Goal: Information Seeking & Learning: Learn about a topic

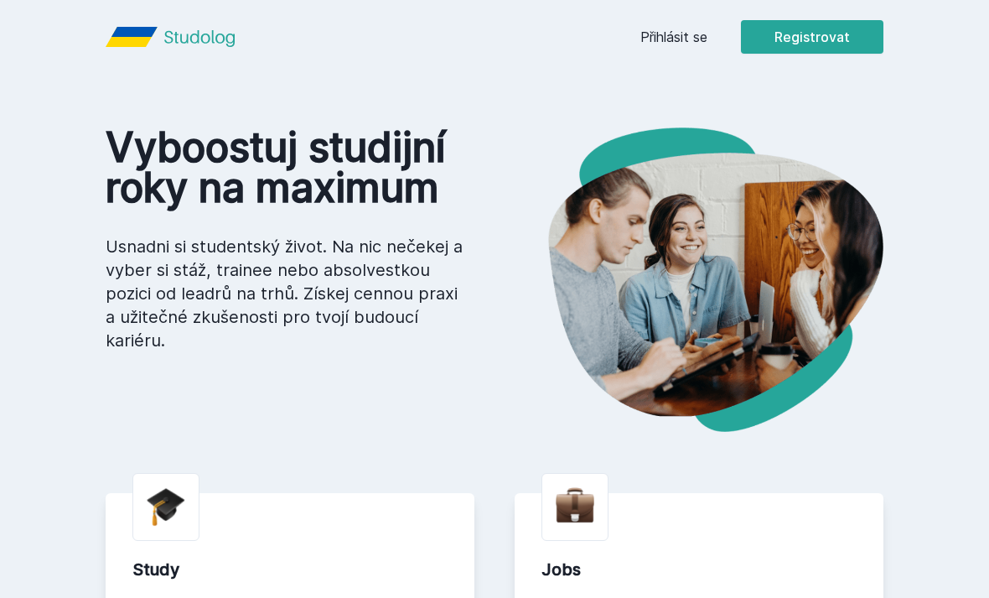
click at [698, 42] on link "Přihlásit se" at bounding box center [674, 37] width 67 height 20
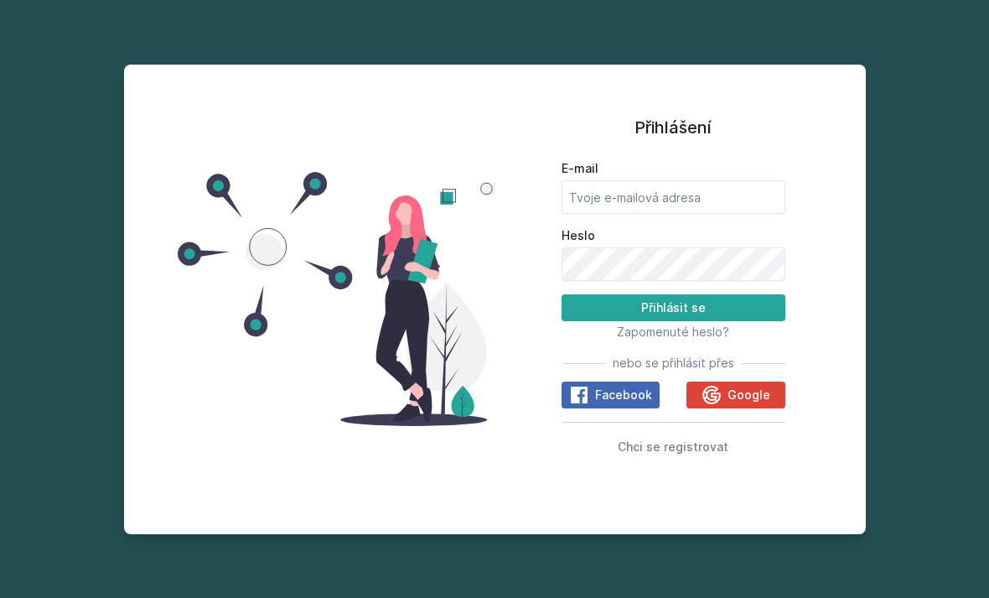
click at [736, 403] on span "Google" at bounding box center [749, 395] width 43 height 17
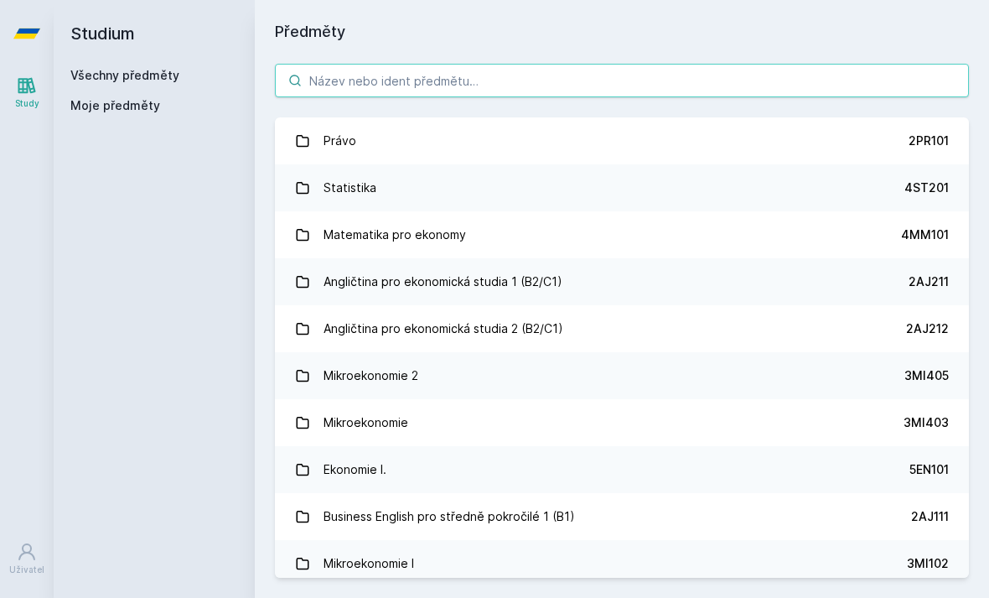
click at [807, 89] on input "search" at bounding box center [622, 81] width 694 height 34
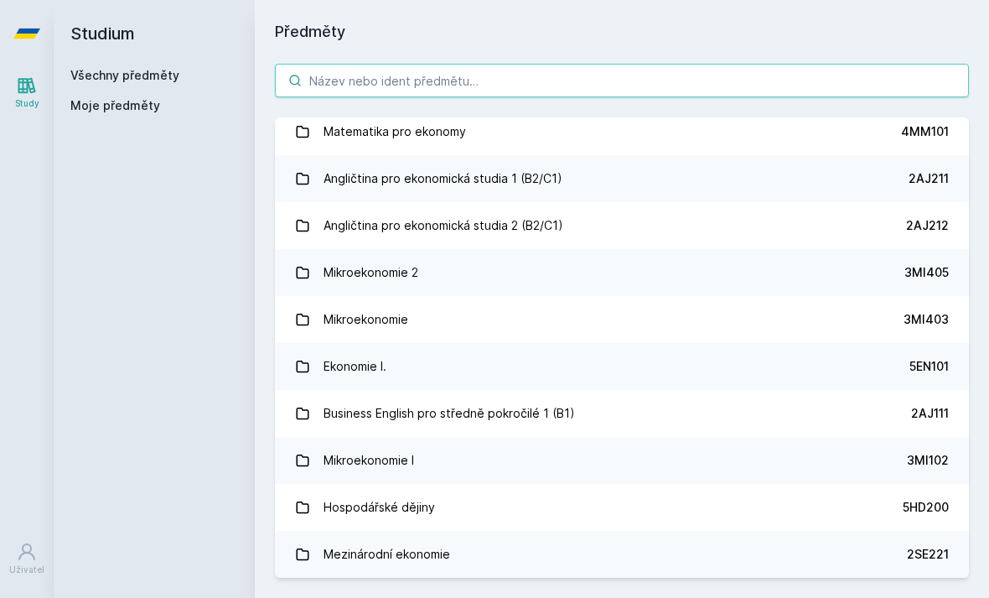
scroll to position [104, 0]
click at [744, 182] on link "Angličtina pro ekonomická studia 1 (B2/C1) 2AJ211" at bounding box center [622, 177] width 694 height 47
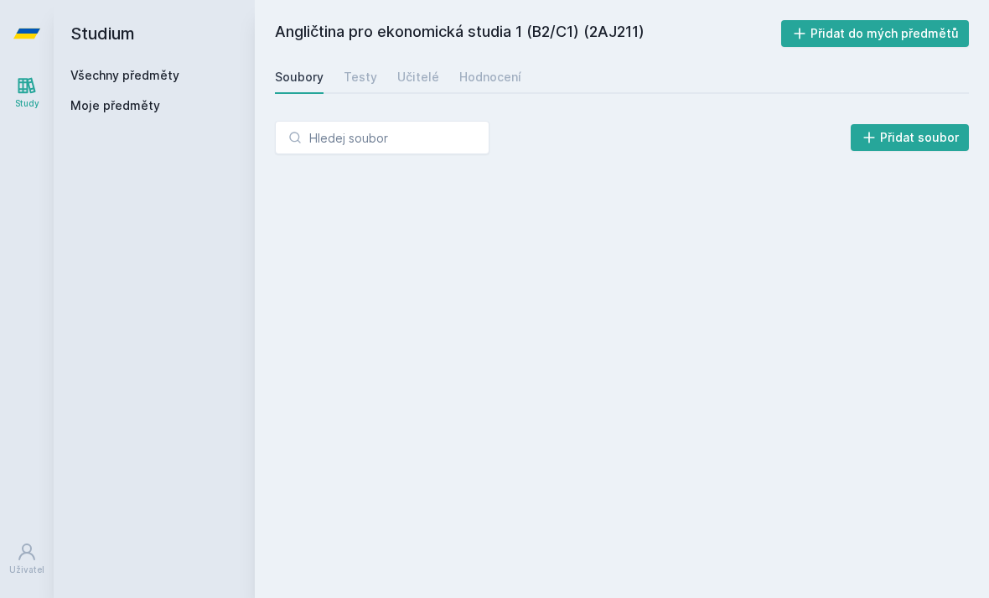
click at [353, 77] on div "Testy" at bounding box center [361, 77] width 34 height 17
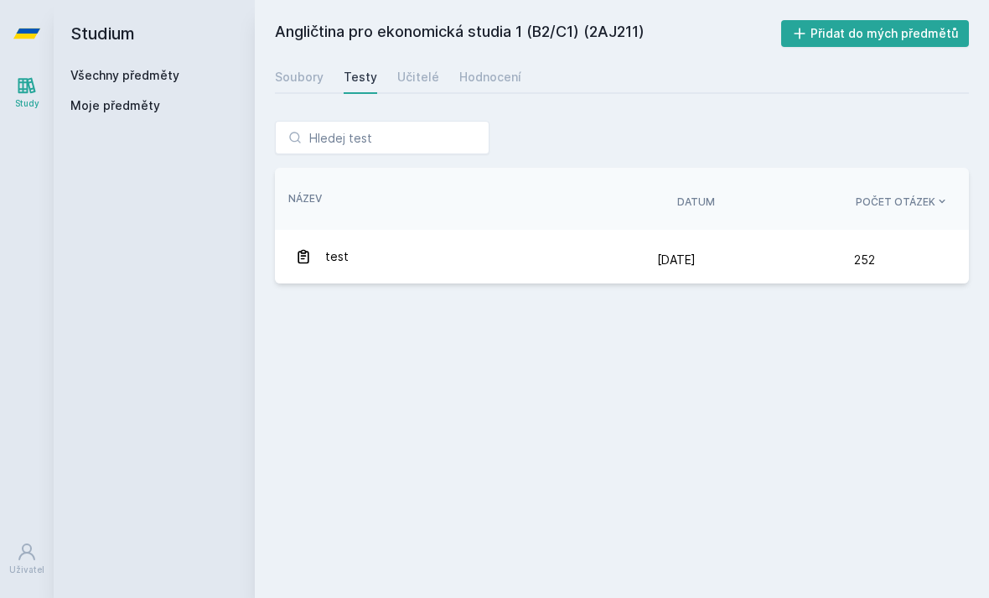
click at [296, 71] on div "Soubory" at bounding box center [299, 77] width 49 height 17
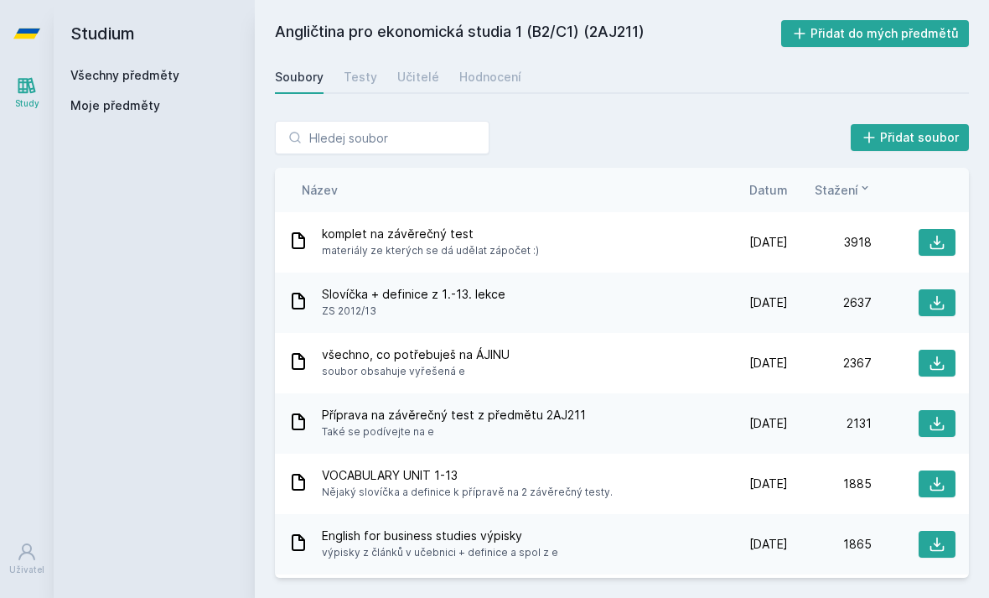
click at [347, 102] on div "Přidat soubor Řazení: Název Datum Stažení Název Datum Stažení komplet na závěre…" at bounding box center [622, 349] width 734 height 497
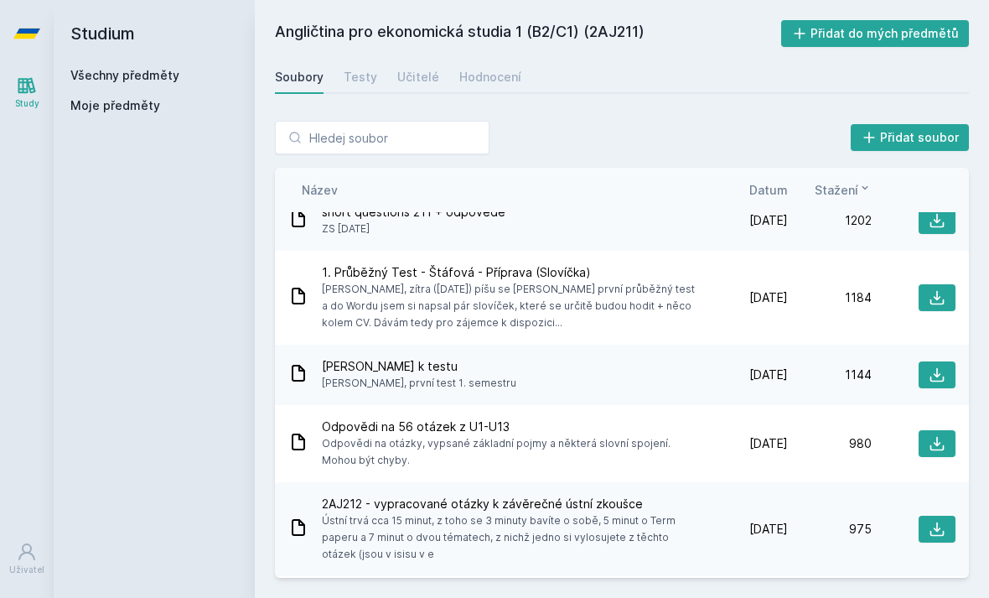
scroll to position [786, 0]
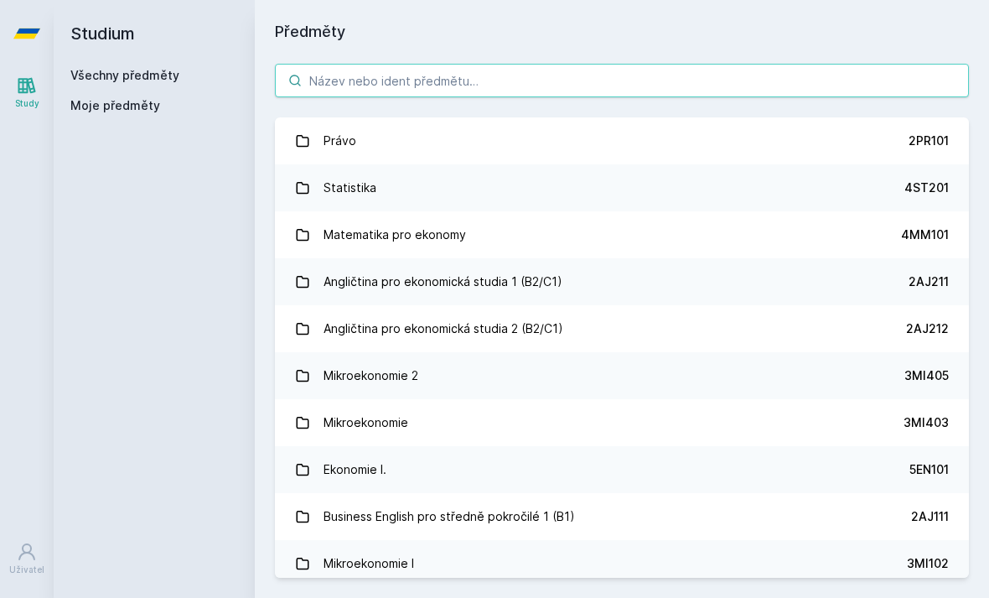
click at [759, 86] on input "search" at bounding box center [622, 81] width 694 height 34
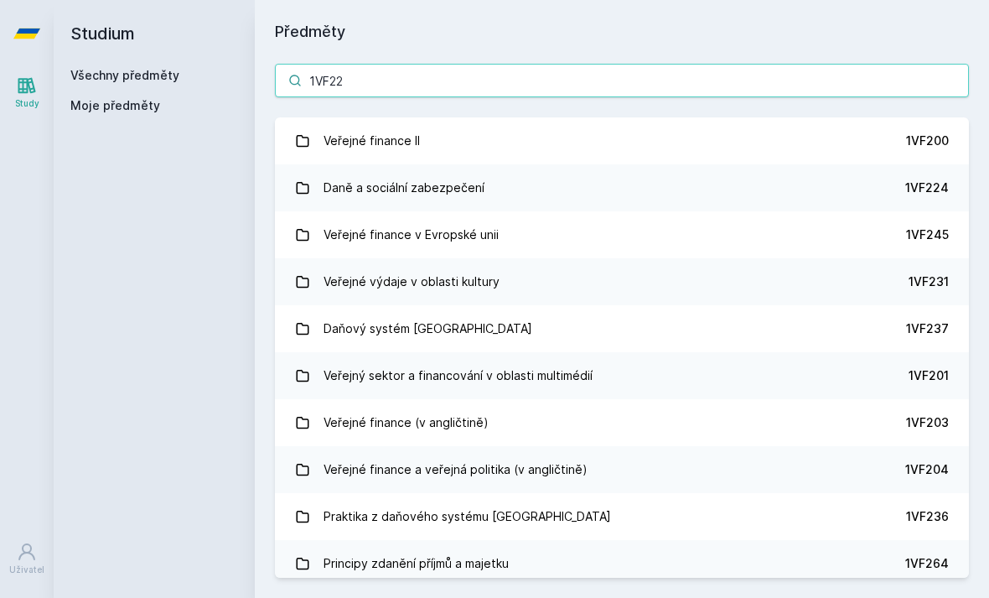
type input "1VF224"
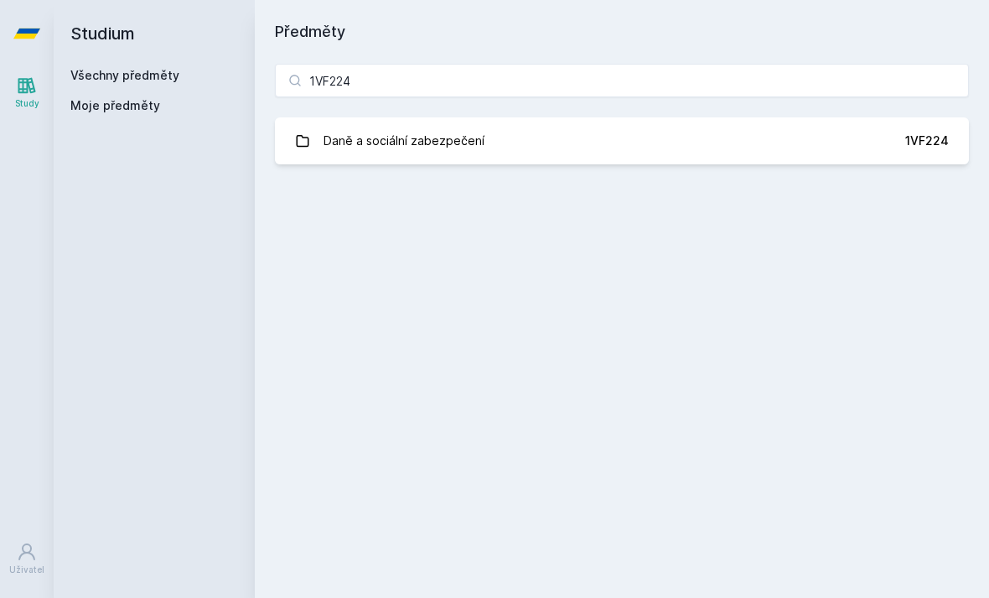
click at [910, 154] on link "Daně a sociální zabezpečení 1VF224" at bounding box center [622, 140] width 694 height 47
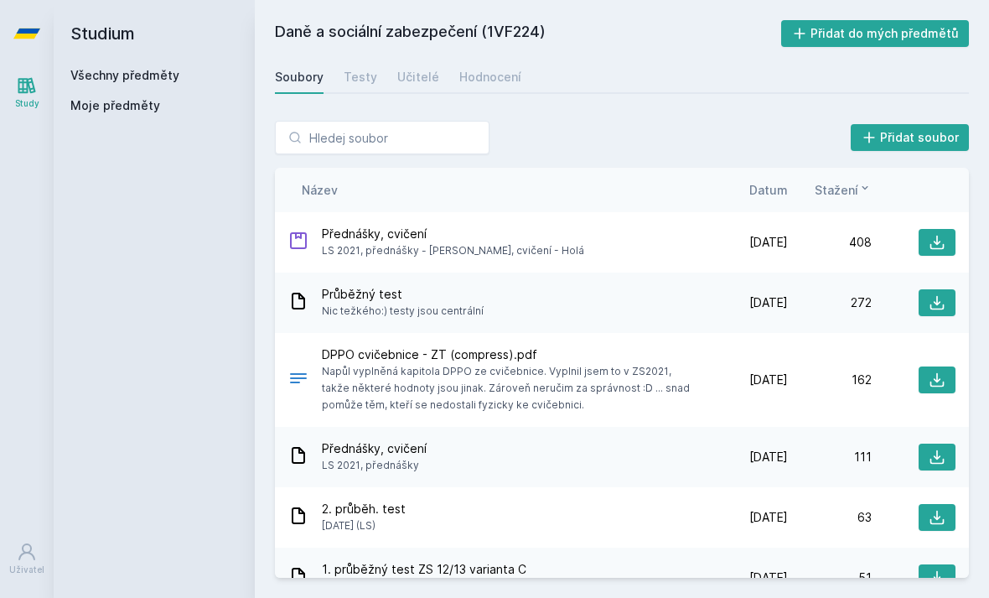
click at [935, 309] on icon at bounding box center [938, 303] width 14 height 14
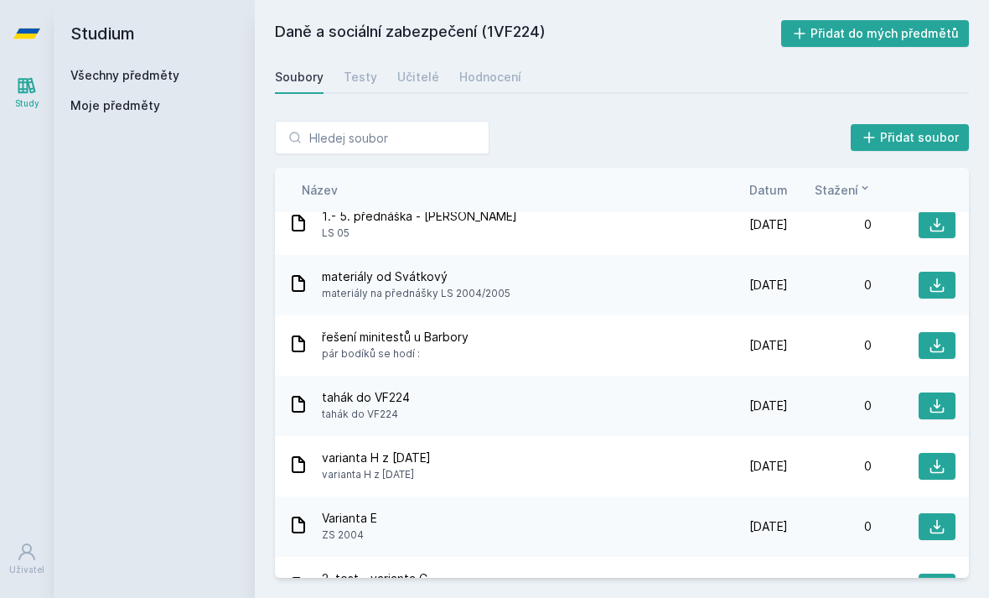
scroll to position [8997, 0]
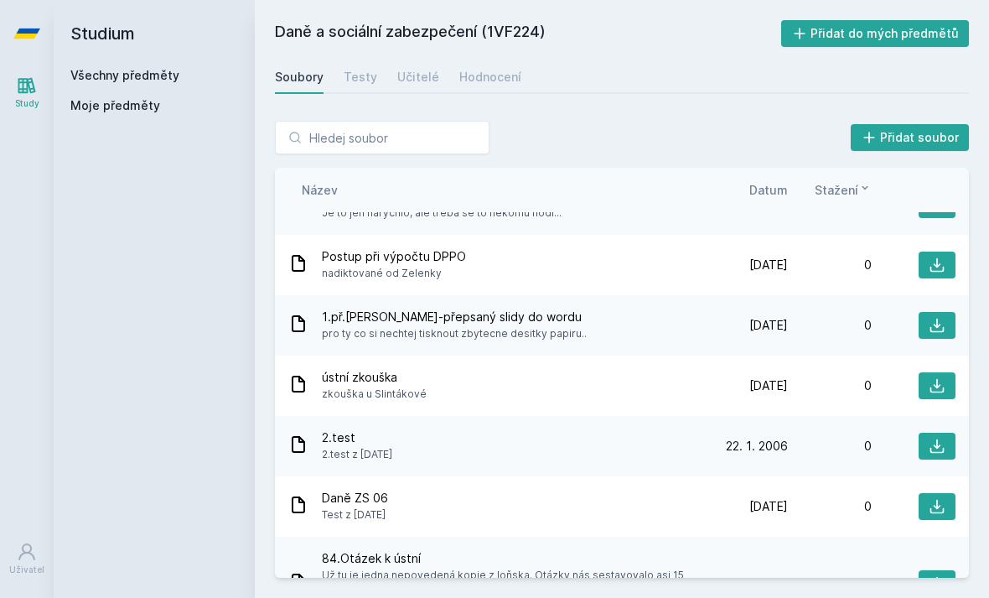
click at [96, 100] on span "Moje předměty" at bounding box center [115, 105] width 90 height 17
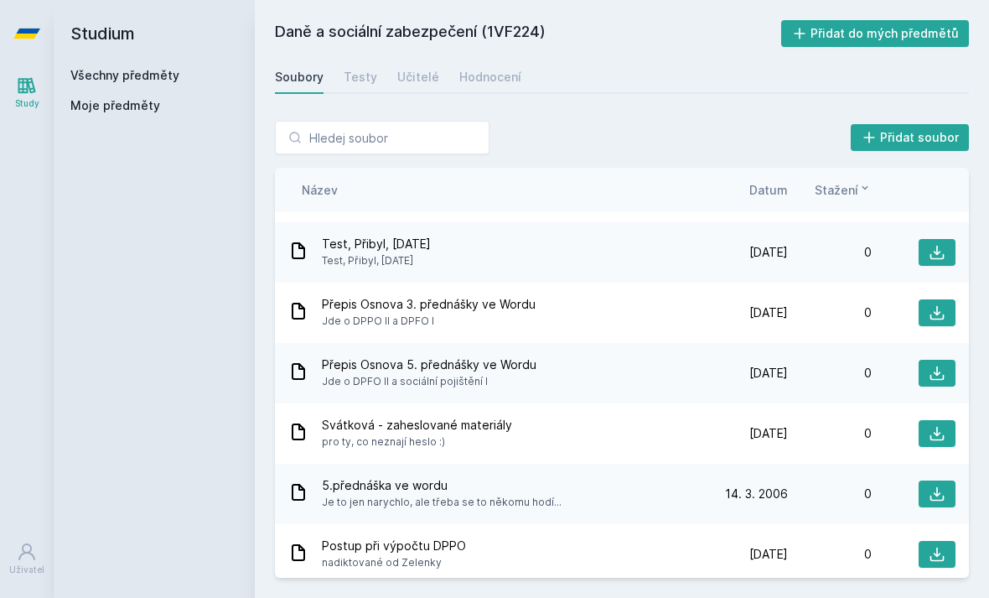
click at [96, 100] on span "Moje předměty" at bounding box center [115, 105] width 90 height 17
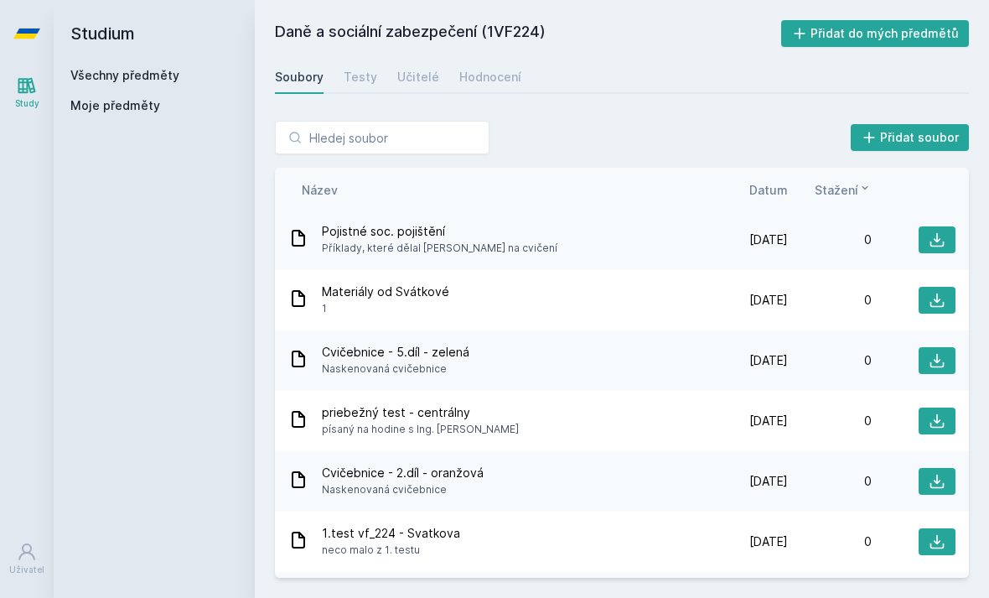
scroll to position [5306, 0]
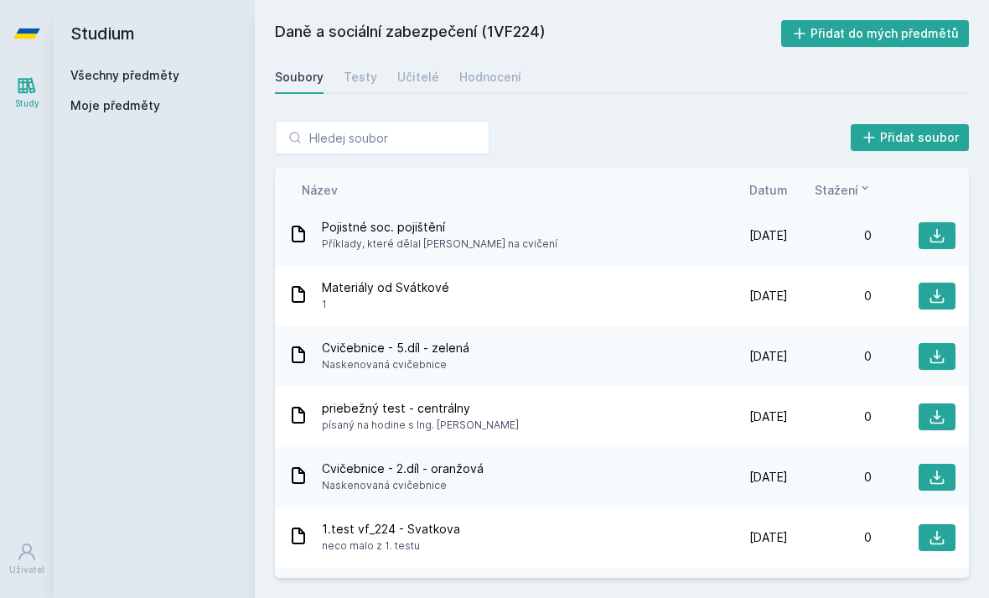
click at [945, 529] on icon at bounding box center [937, 537] width 17 height 17
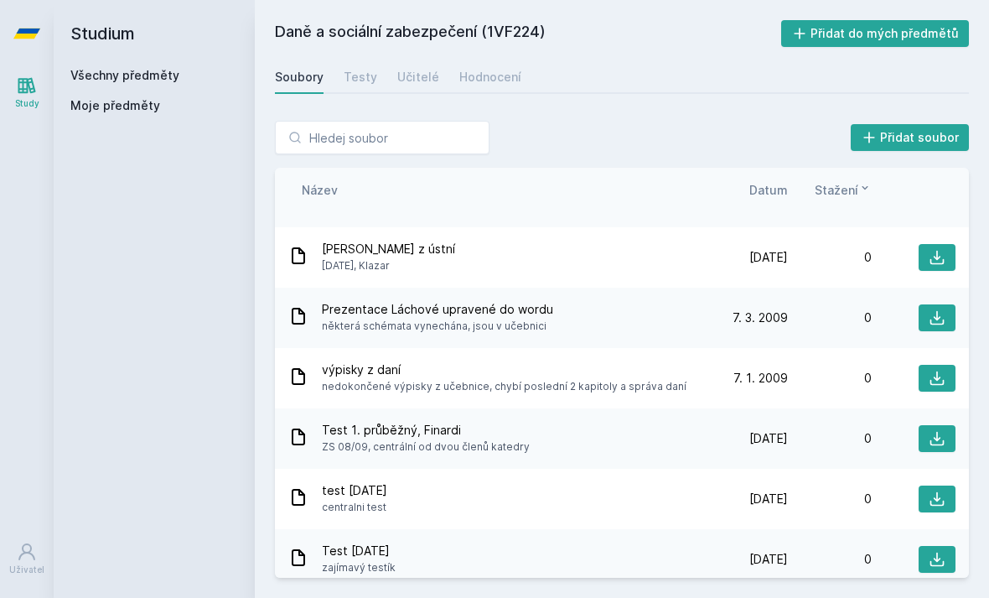
scroll to position [3171, 0]
click at [935, 432] on icon at bounding box center [938, 439] width 14 height 14
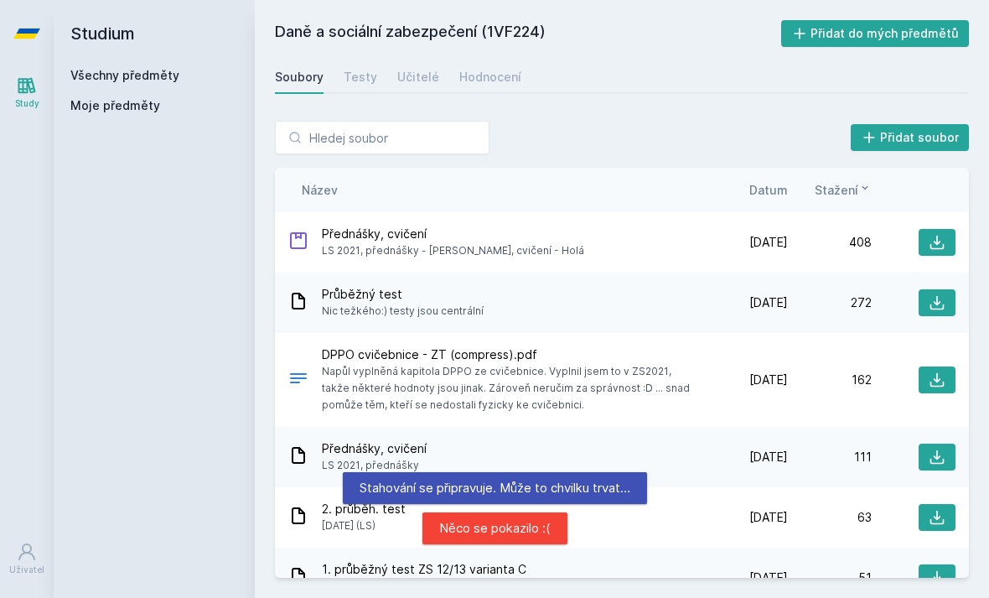
scroll to position [0, 0]
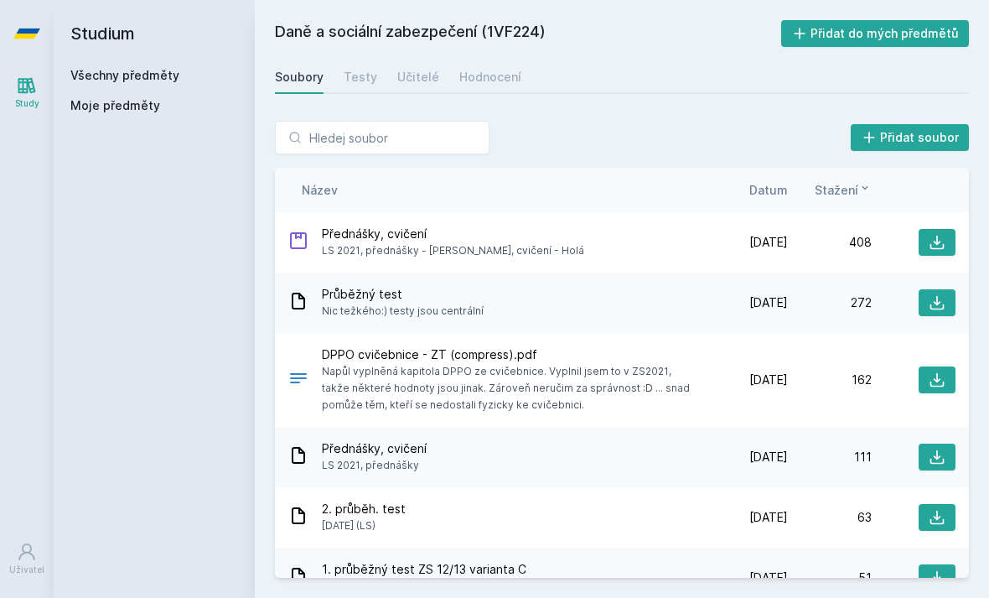
click at [929, 252] on button at bounding box center [937, 242] width 37 height 27
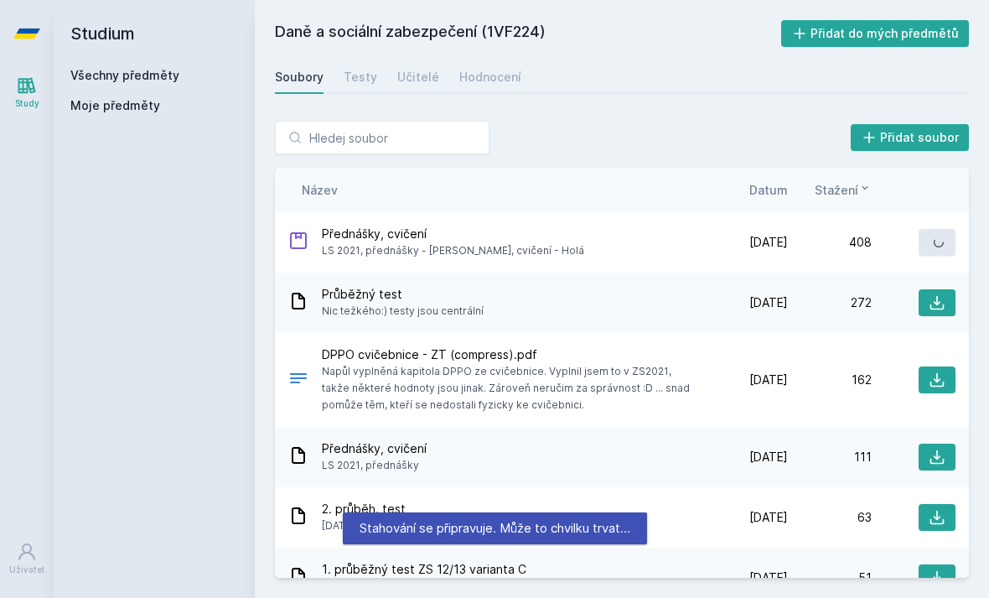
click at [933, 245] on icon at bounding box center [937, 242] width 17 height 17
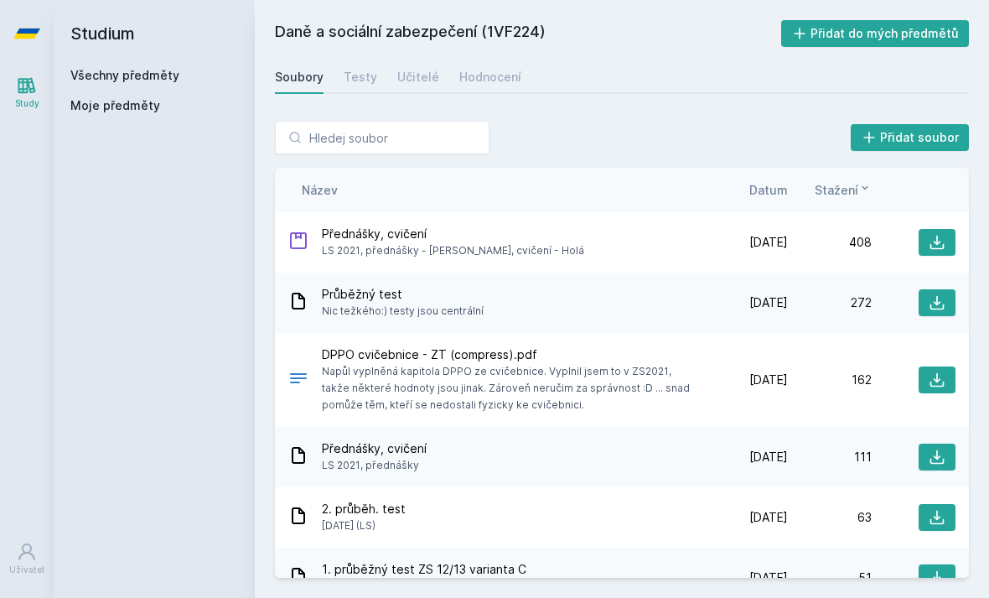
click at [929, 390] on button at bounding box center [937, 379] width 37 height 27
